Goal: Task Accomplishment & Management: Use online tool/utility

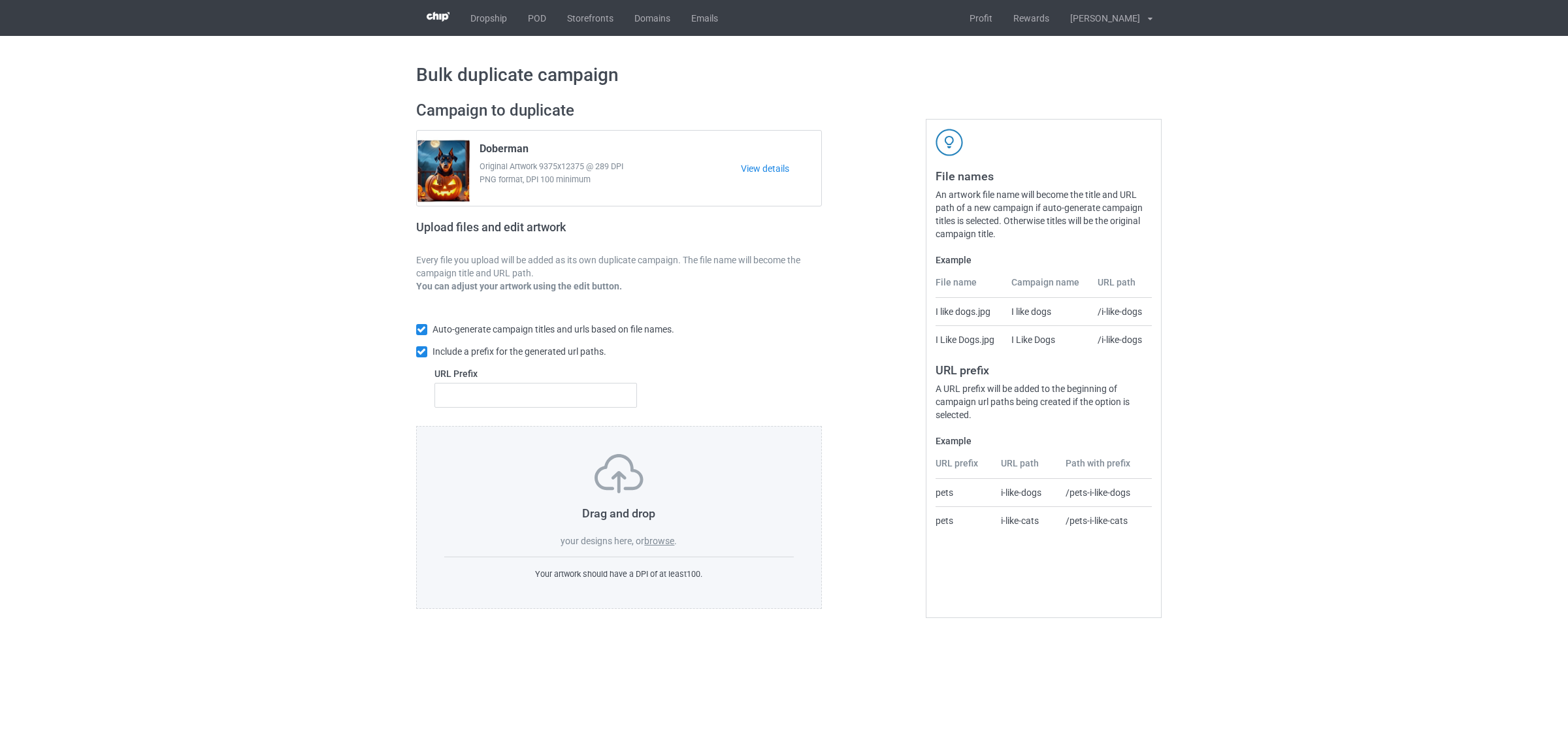
click at [672, 544] on label "browse" at bounding box center [659, 540] width 30 height 10
click at [0, 0] on input "browse" at bounding box center [0, 0] width 0 height 0
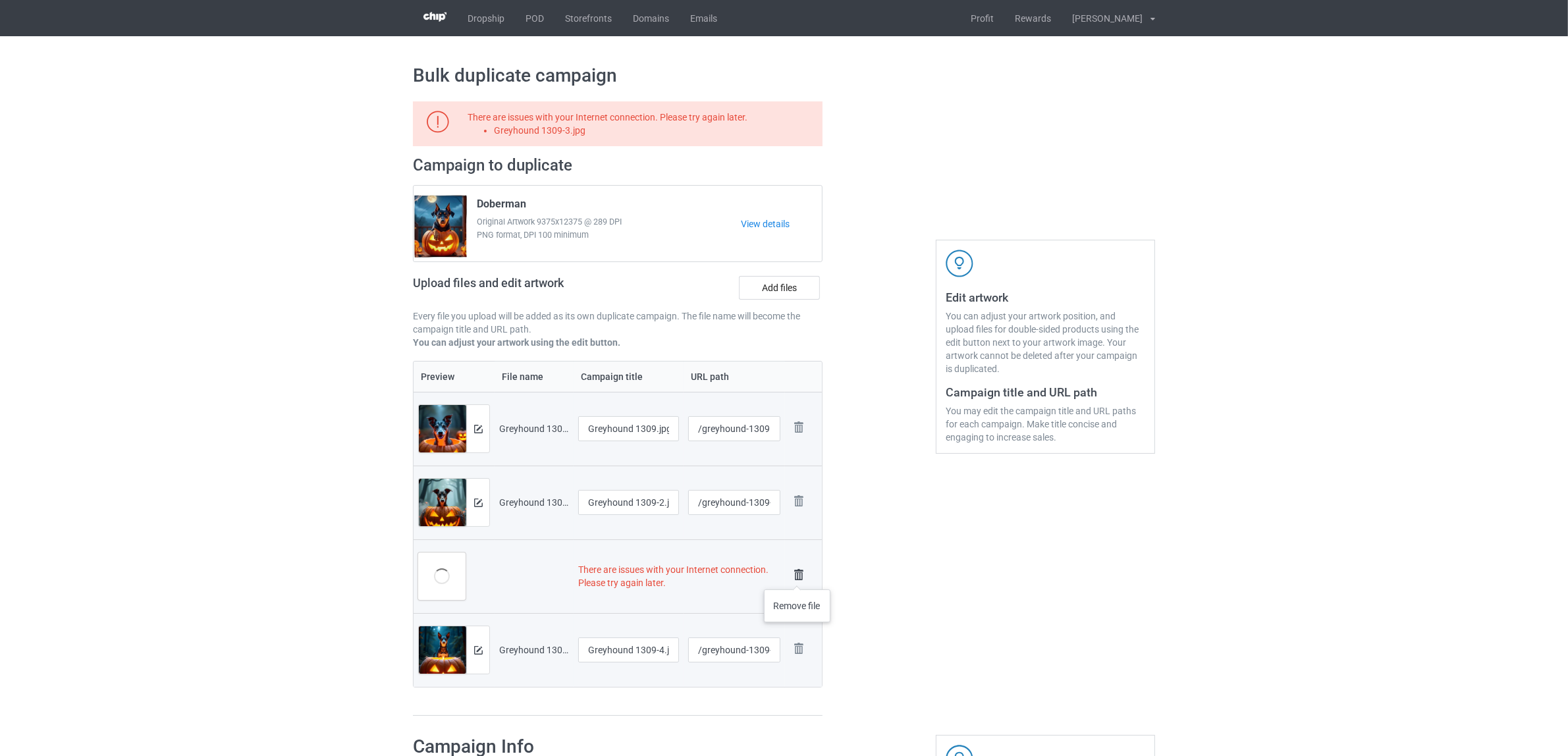
click at [797, 575] on img at bounding box center [798, 575] width 18 height 18
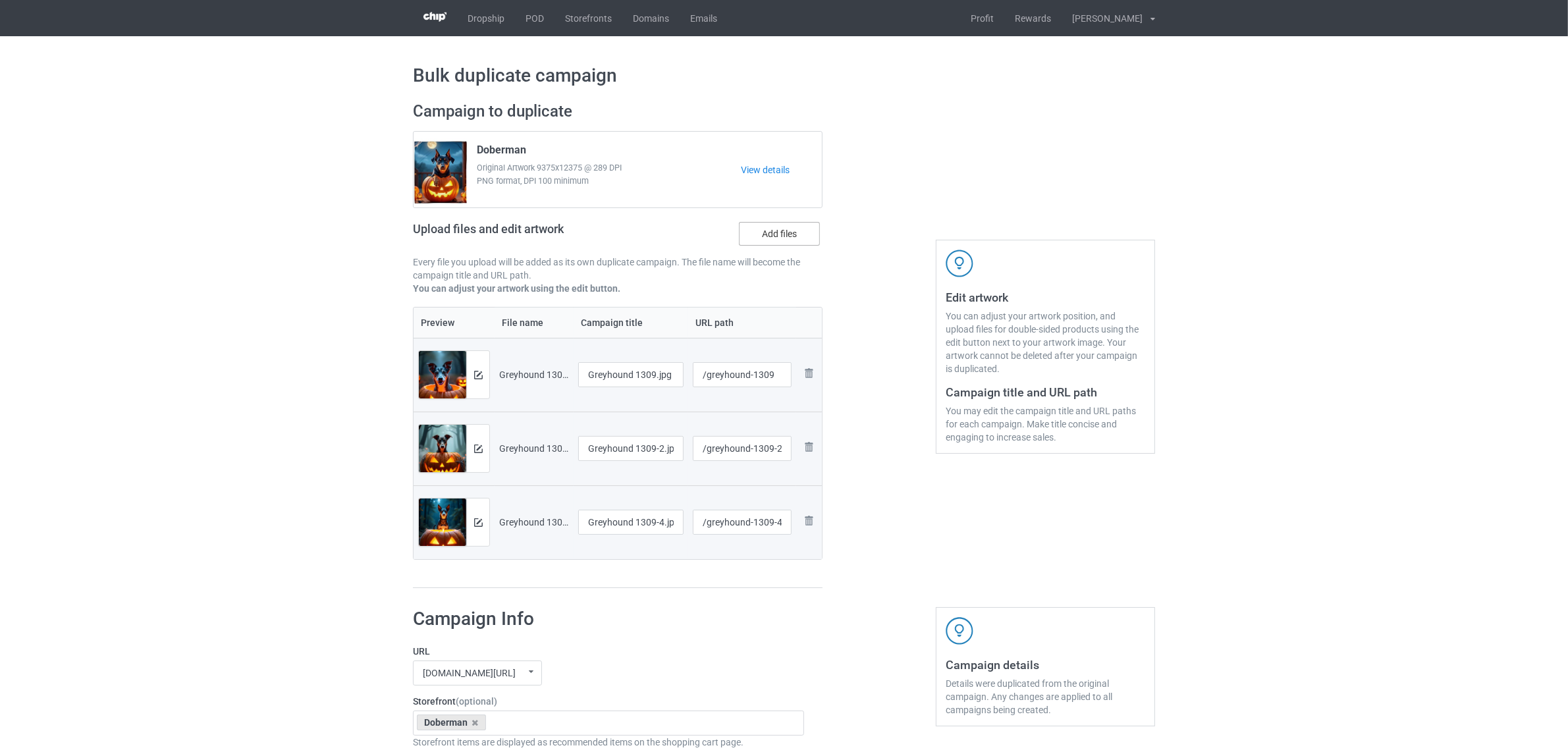
click at [793, 225] on label "Add files" at bounding box center [779, 234] width 81 height 24
click at [0, 0] on input "Add files" at bounding box center [0, 0] width 0 height 0
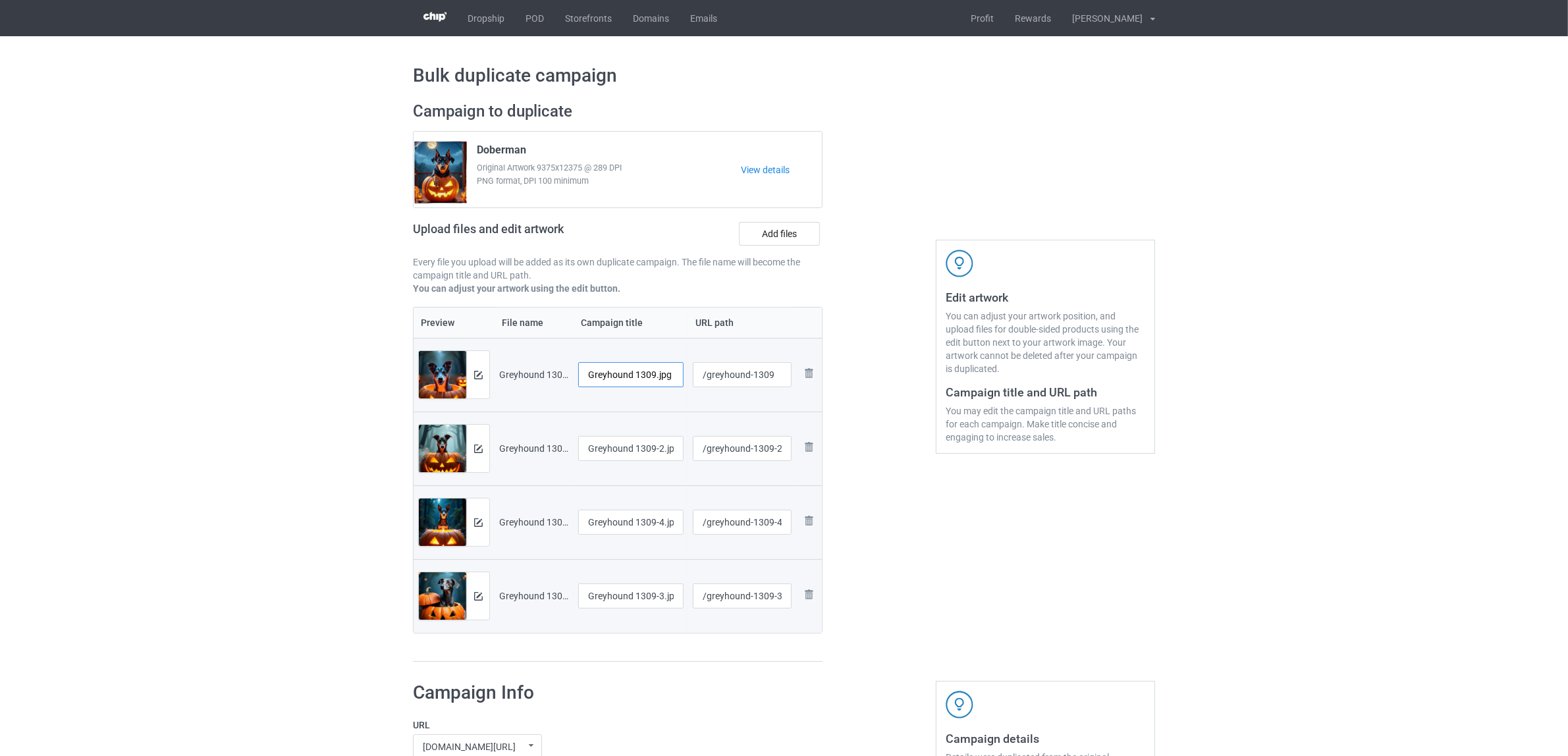
drag, startPoint x: 636, startPoint y: 374, endPoint x: 695, endPoint y: 376, distance: 59.0
click at [695, 376] on tr "Preview and edit artwork Greyhound 1309.jpg Greyhound 1309.jpg /greyhound-1309 …" at bounding box center [617, 374] width 408 height 74
click at [617, 373] on input "Greyhound" at bounding box center [631, 375] width 105 height 25
type input "Greyhound"
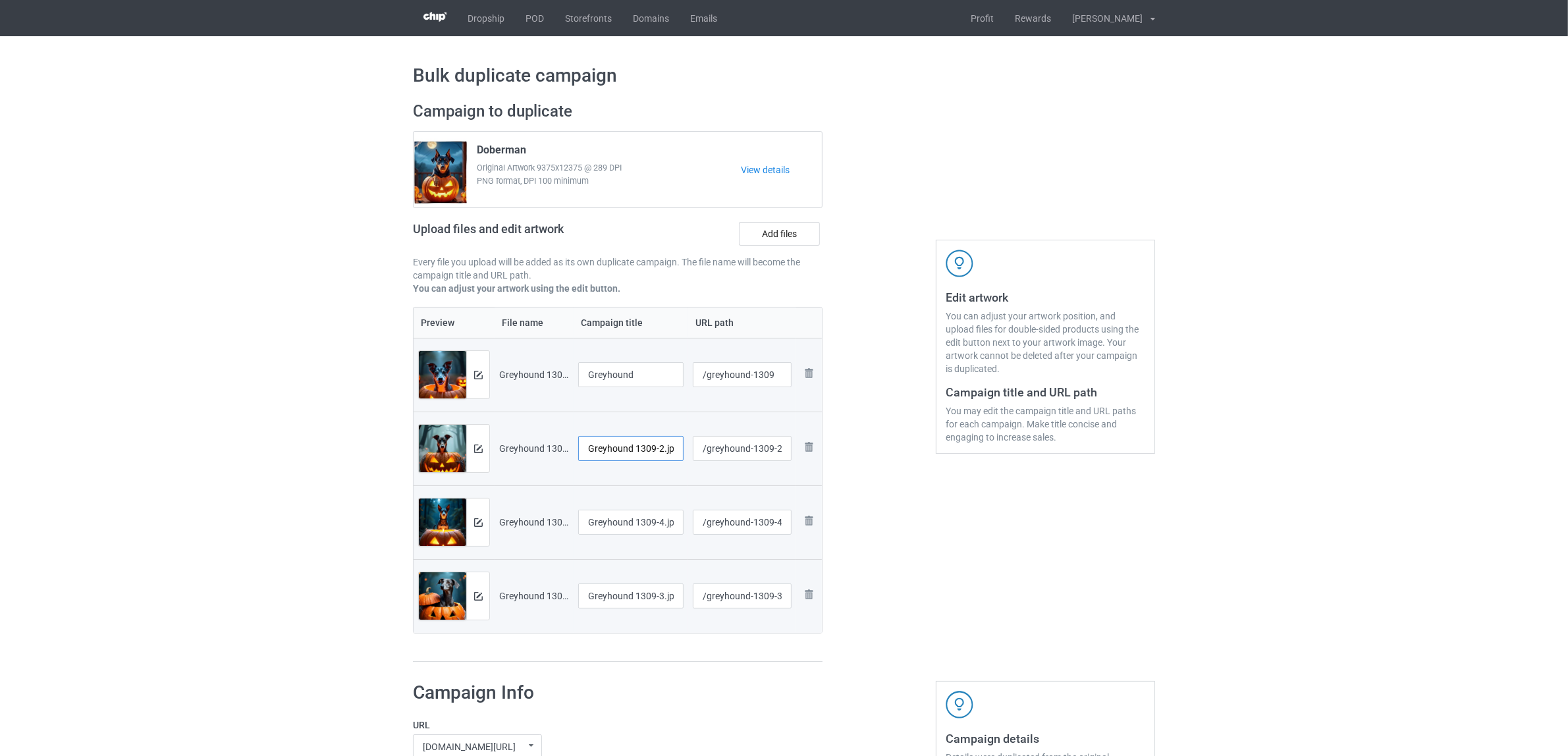
click at [614, 458] on input "Greyhound 1309-2.jpg" at bounding box center [631, 449] width 105 height 25
click at [631, 451] on input "Greyhound 1309-2.jpg" at bounding box center [631, 449] width 105 height 25
paste input "text"
type input "Greyhound"
click at [627, 524] on input "Greyhound 1309-4.jpg" at bounding box center [631, 522] width 105 height 25
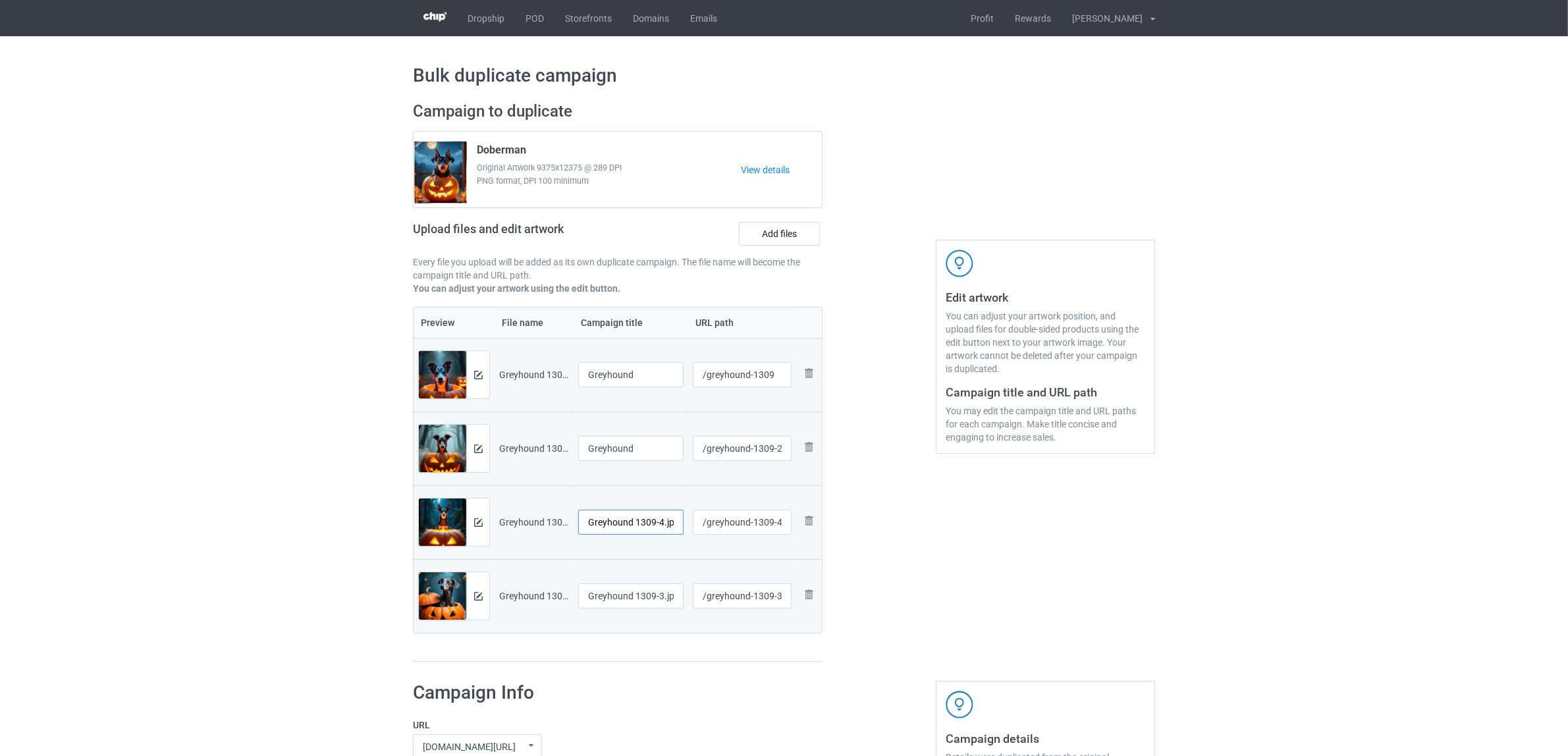
paste input "text"
type input "Greyhound"
click at [607, 597] on input "Greyhound 1309-3.jpg" at bounding box center [631, 596] width 105 height 25
paste input "text"
type input "Greyhound"
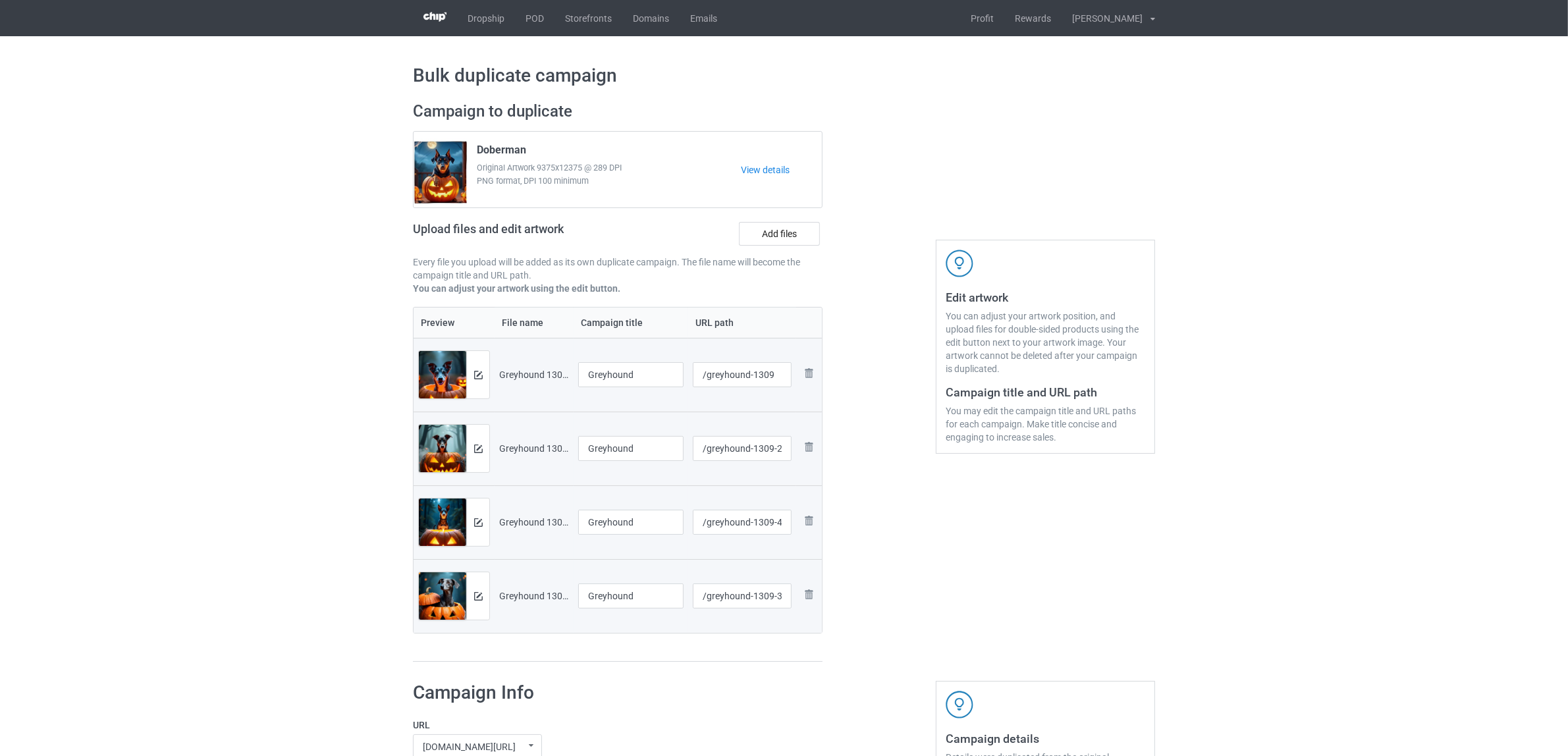
click at [922, 616] on div at bounding box center [878, 381] width 95 height 579
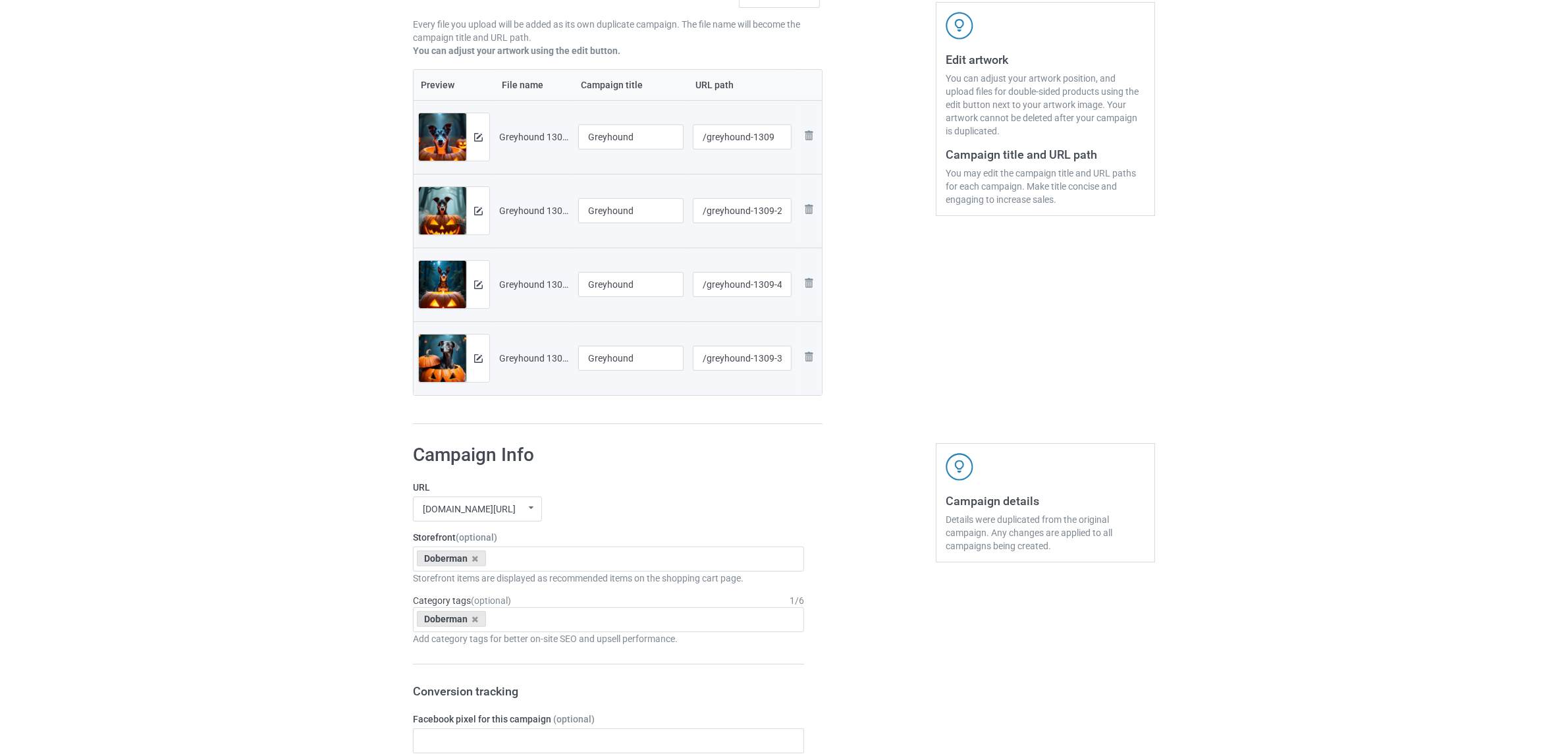
scroll to position [247, 0]
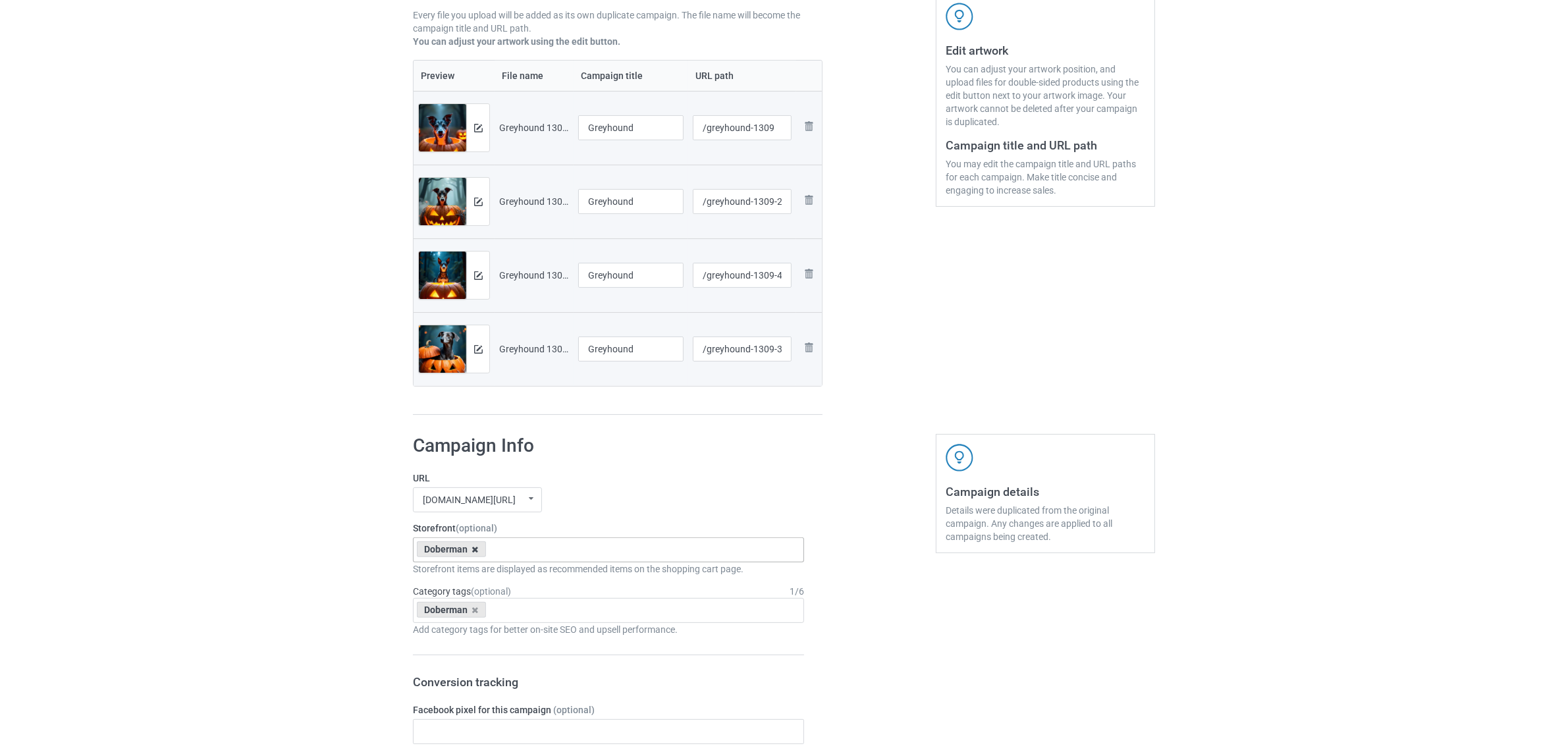
click at [473, 548] on icon at bounding box center [475, 549] width 6 height 8
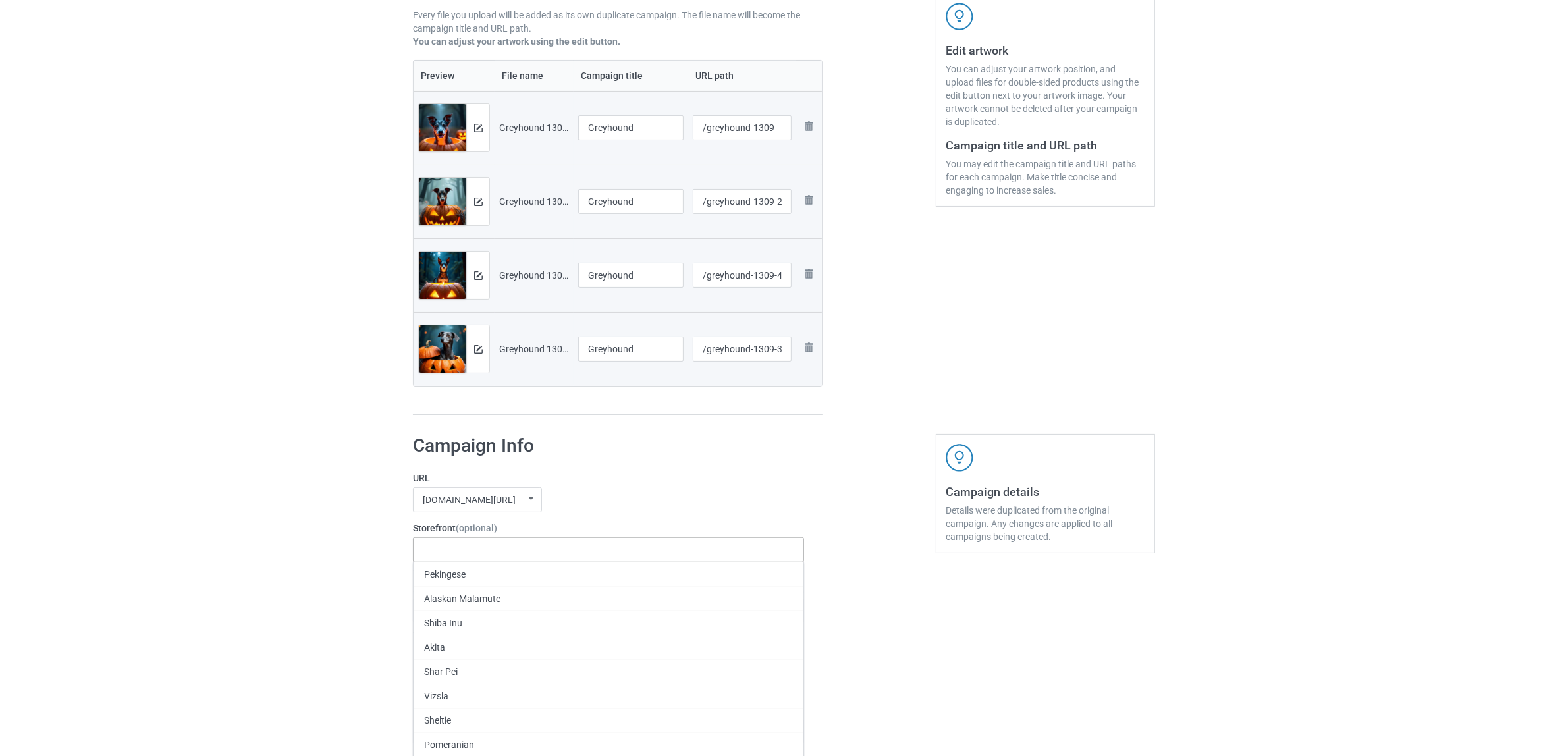
paste input "Greyhound"
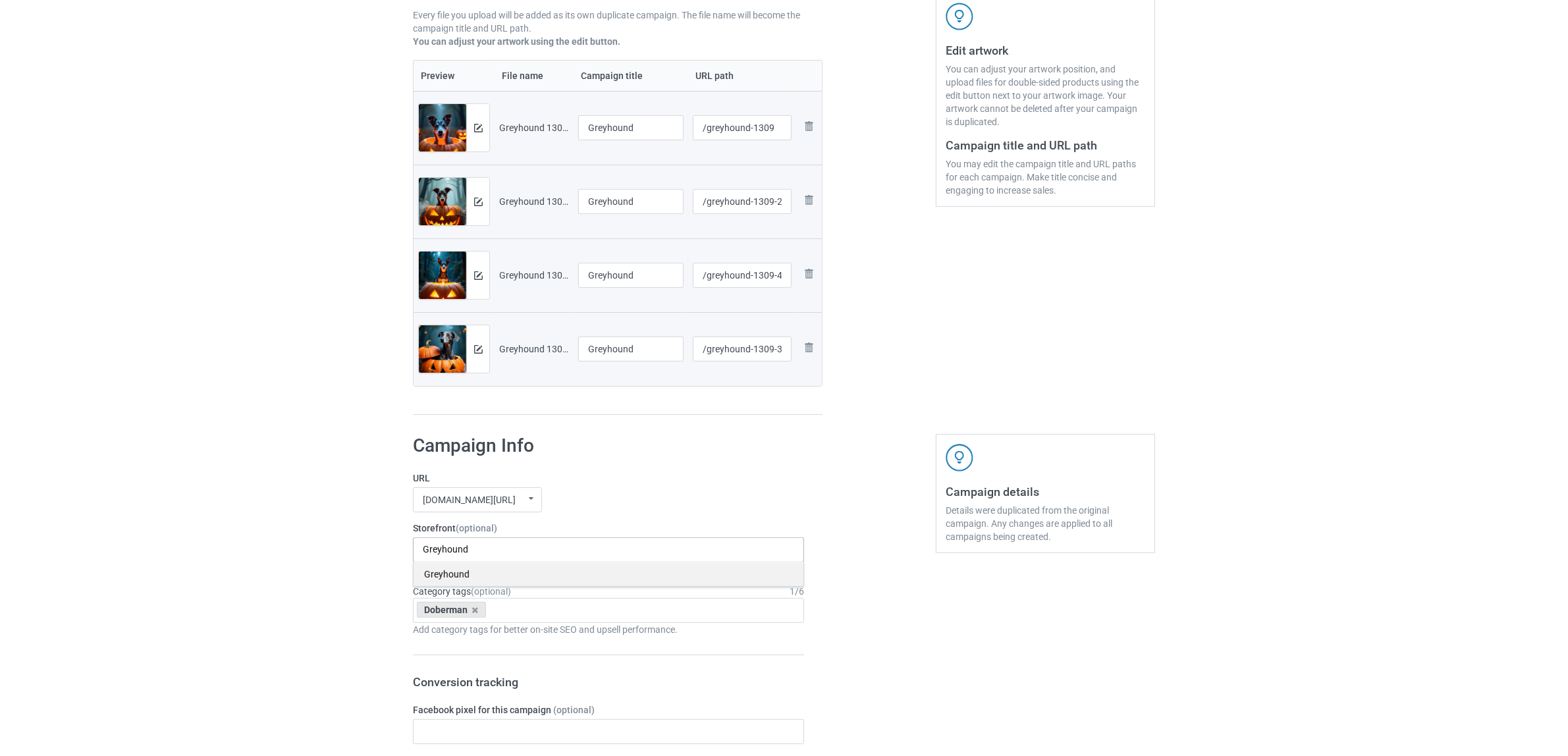
type input "Greyhound"
click at [466, 576] on div "Greyhound" at bounding box center [608, 573] width 390 height 25
click at [475, 611] on icon at bounding box center [475, 610] width 6 height 8
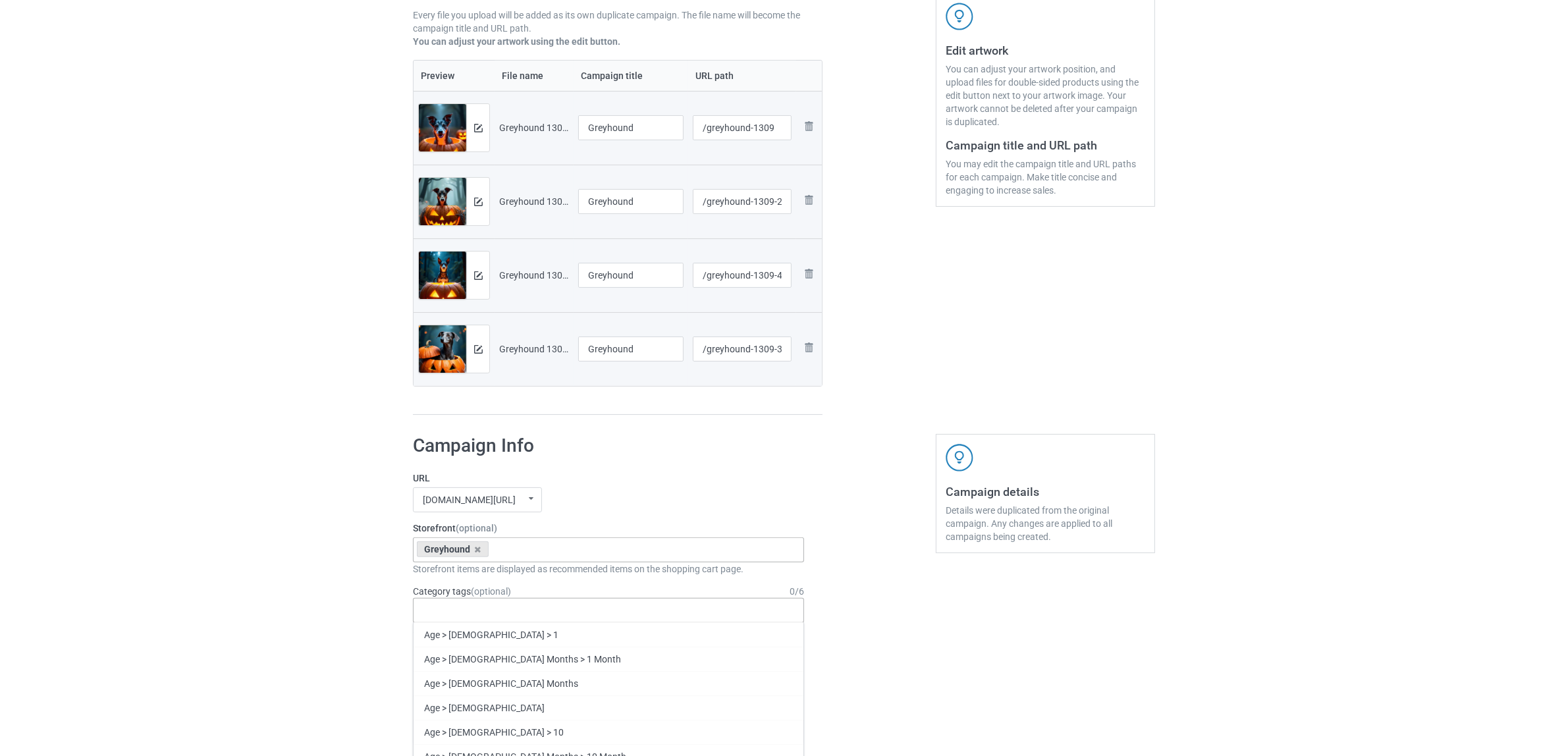
paste input "Greyhound"
type input "Greyhound"
click at [455, 679] on div "Greyhound" at bounding box center [608, 683] width 390 height 25
click at [317, 591] on div "Bulk duplicate campaign Campaign to duplicate Doberman Original Artwork 9375x12…" at bounding box center [784, 719] width 1568 height 1861
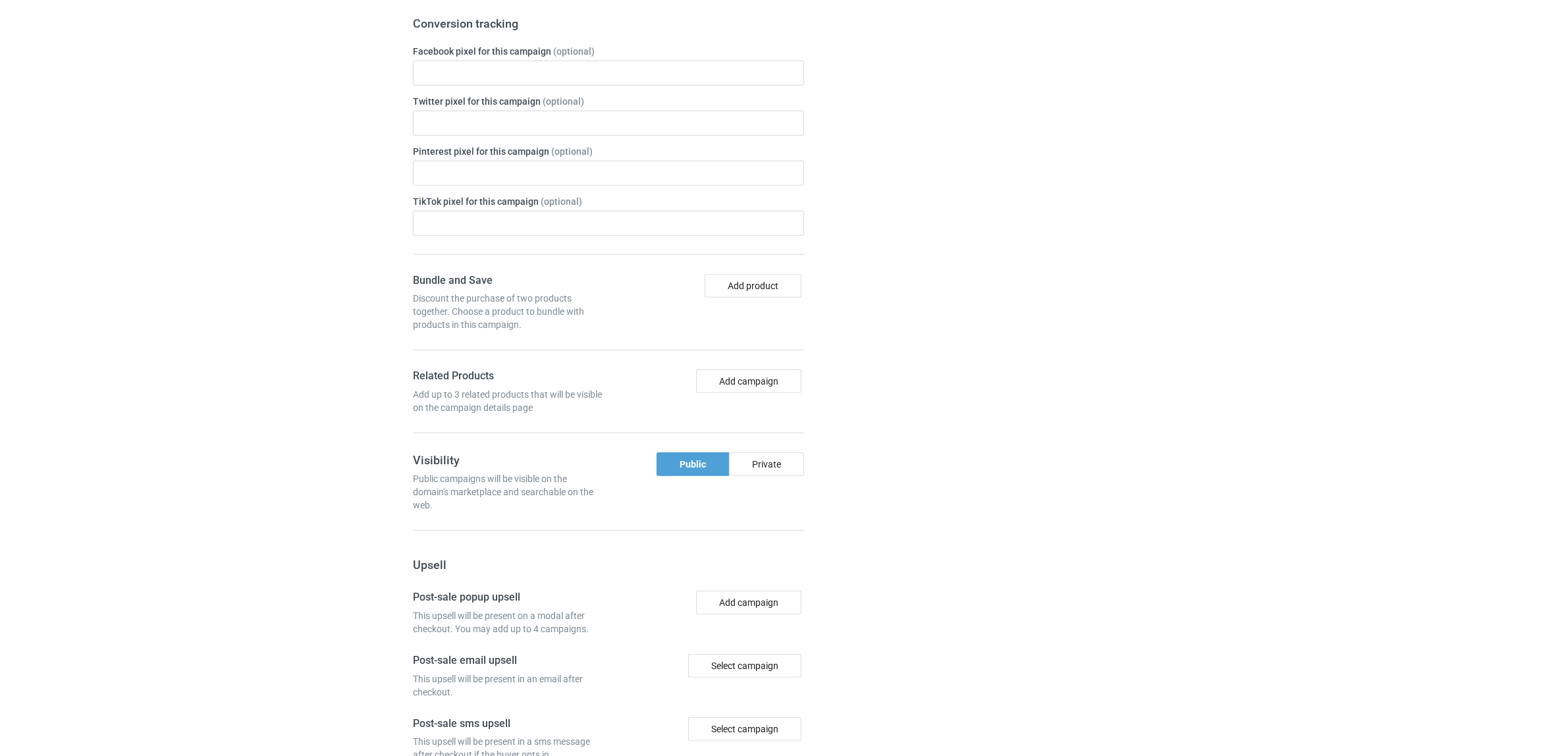
scroll to position [1146, 0]
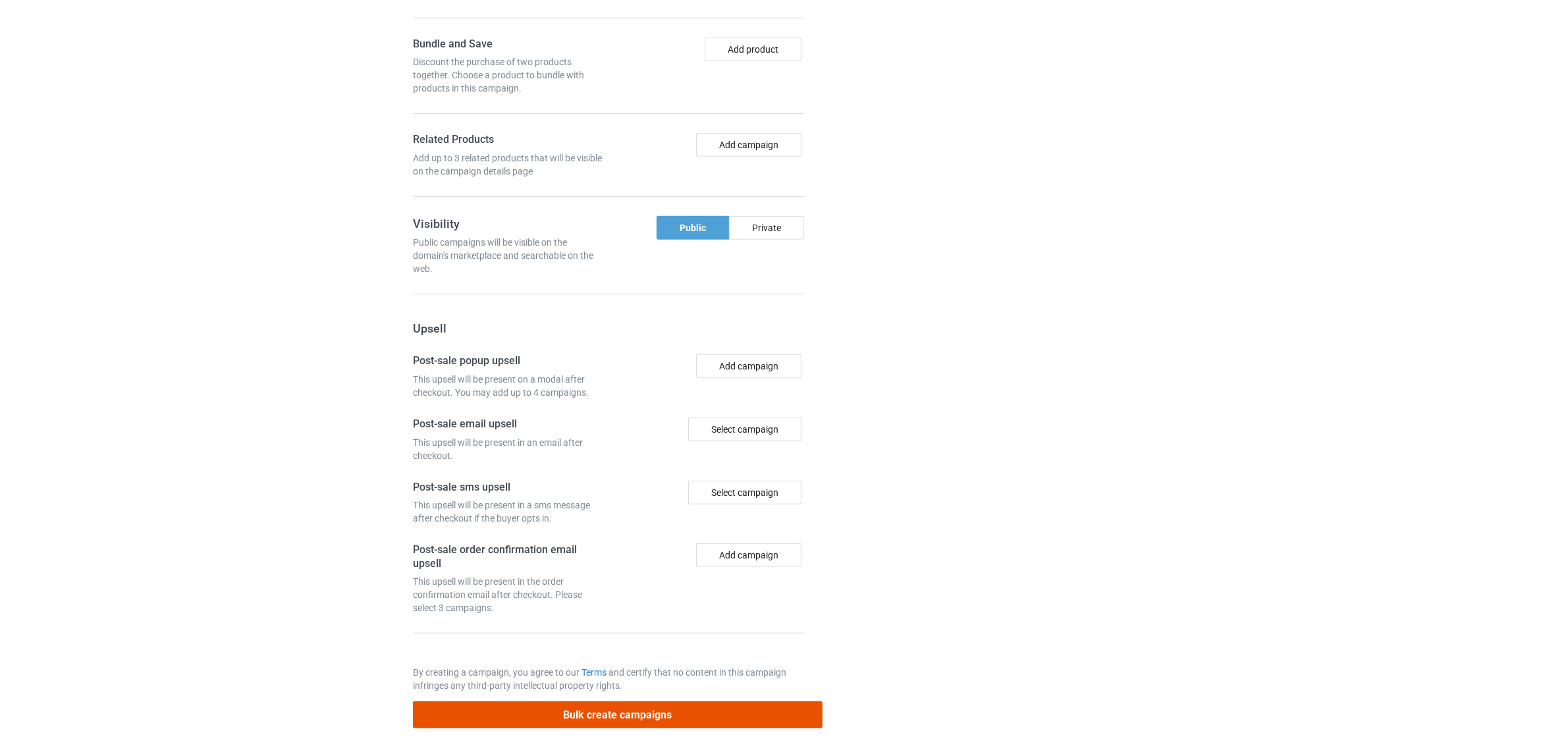
click at [629, 717] on button "Bulk create campaigns" at bounding box center [617, 715] width 409 height 27
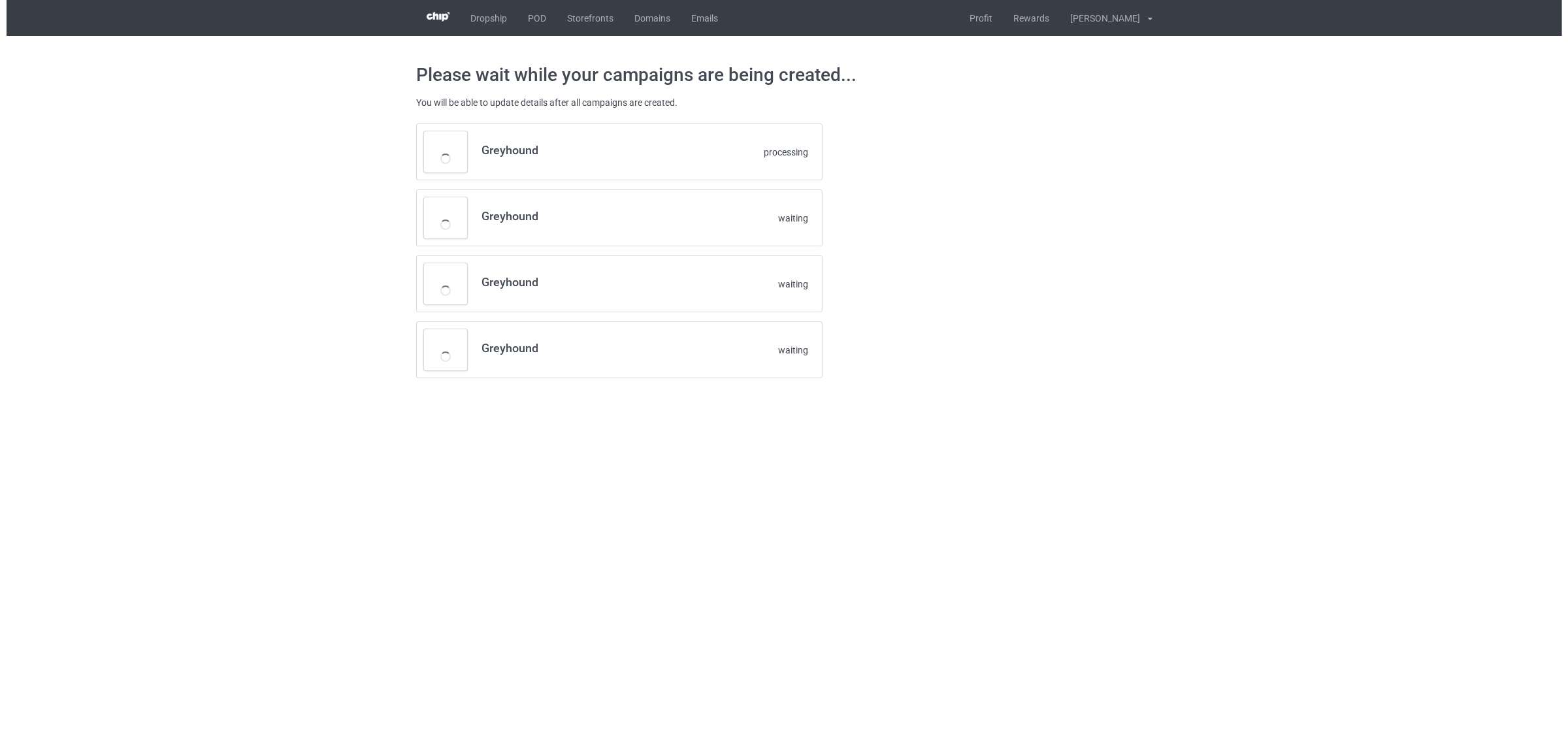
scroll to position [0, 0]
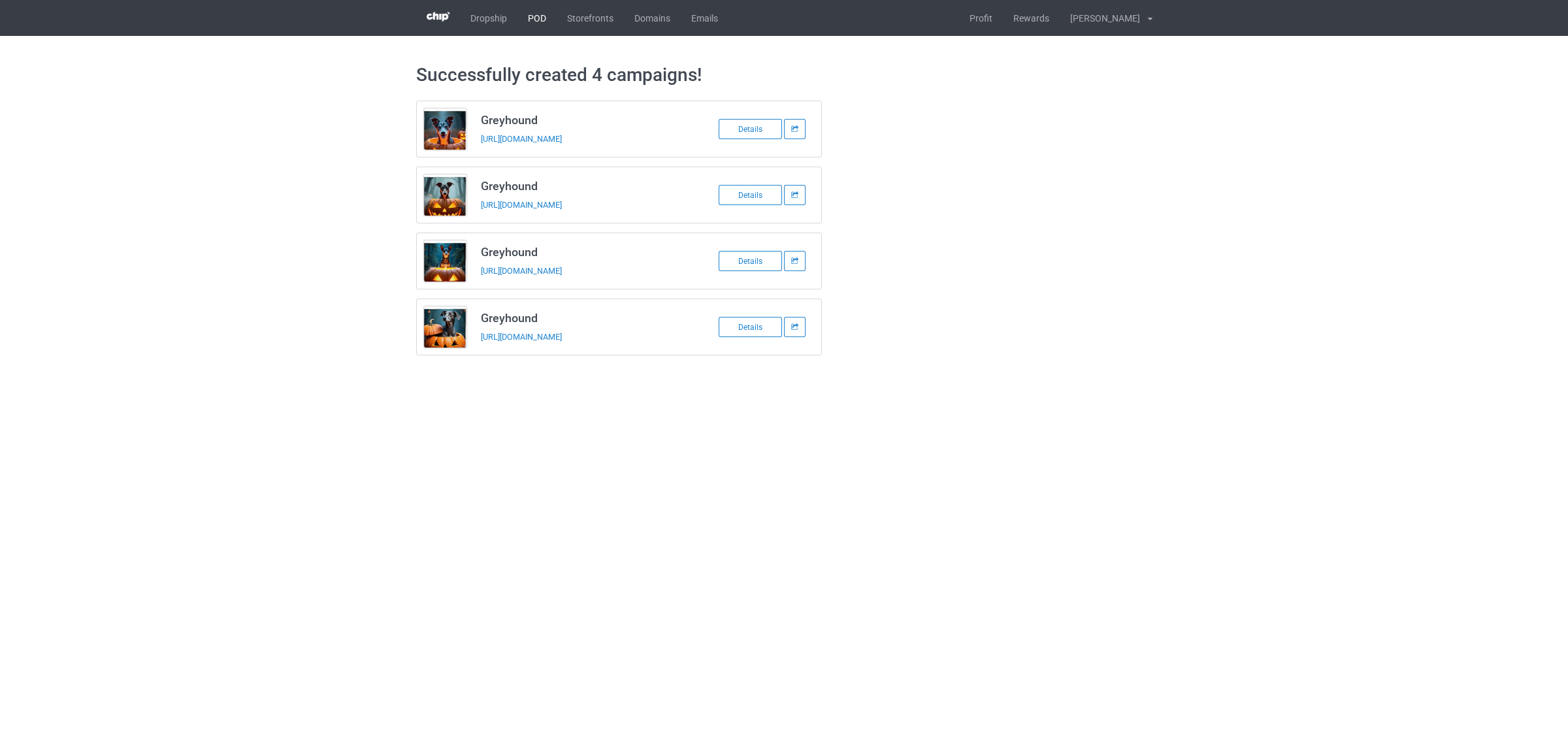
click at [528, 17] on link "POD" at bounding box center [537, 18] width 39 height 36
